Goal: Information Seeking & Learning: Learn about a topic

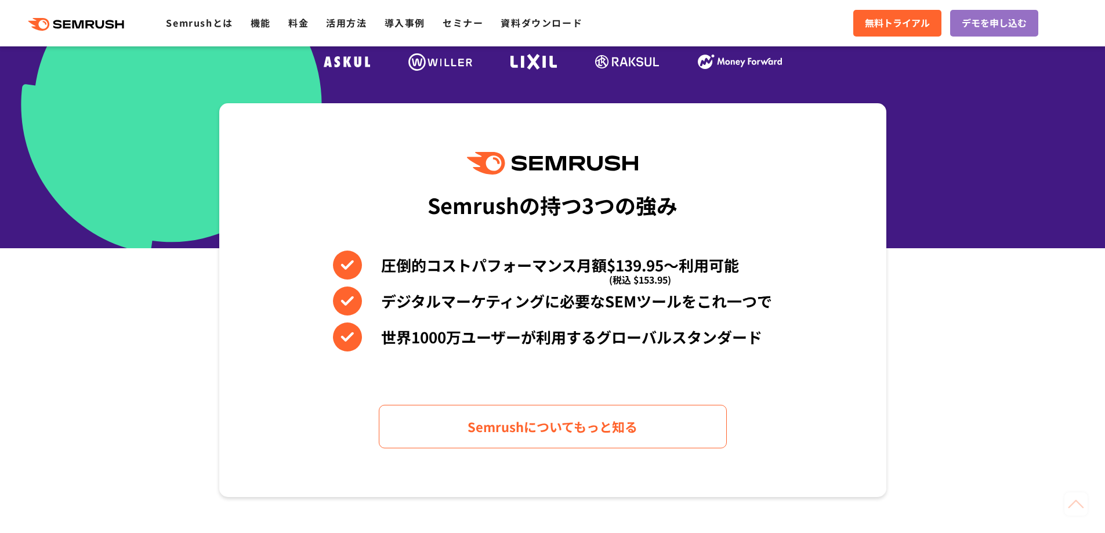
scroll to position [406, 0]
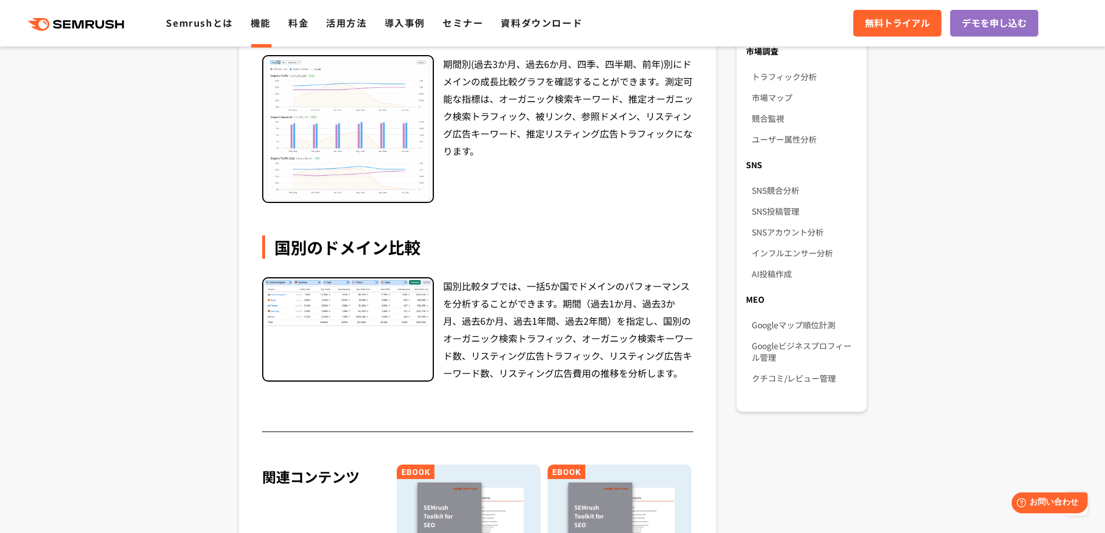
scroll to position [580, 0]
